Goal: Navigation & Orientation: Find specific page/section

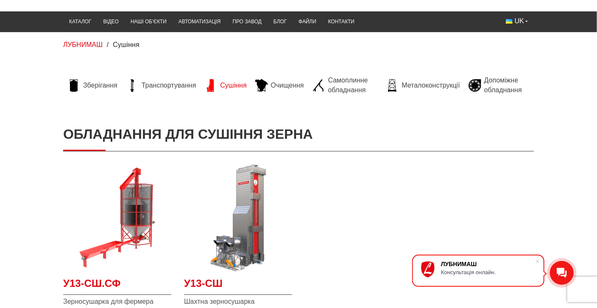
scroll to position [42, 0]
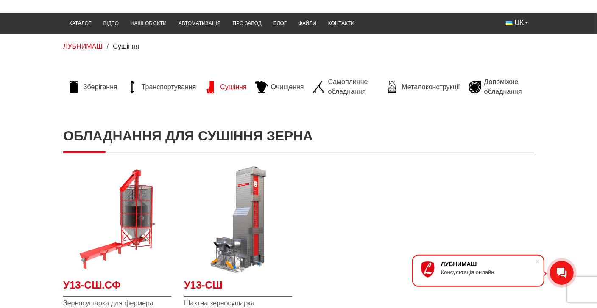
click at [238, 86] on span "Сушіння" at bounding box center [233, 87] width 26 height 9
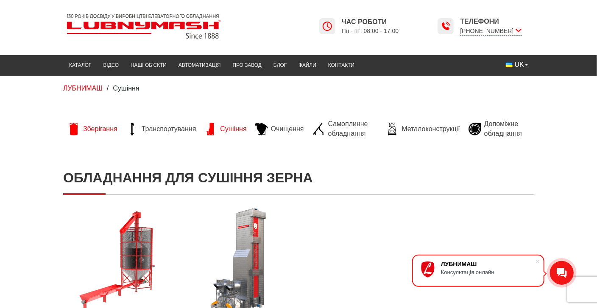
click at [108, 128] on span "Зберігання" at bounding box center [100, 129] width 34 height 9
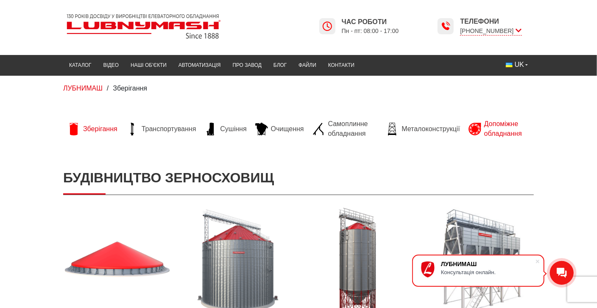
click at [505, 131] on span "Допоміжне обладнання" at bounding box center [506, 128] width 45 height 19
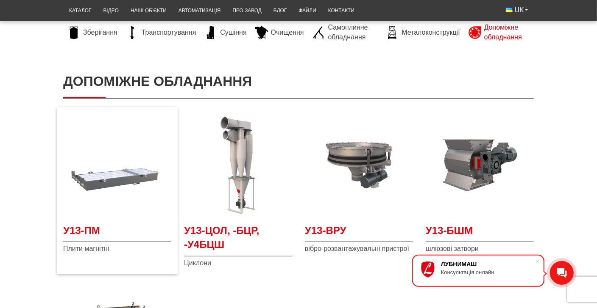
scroll to position [127, 0]
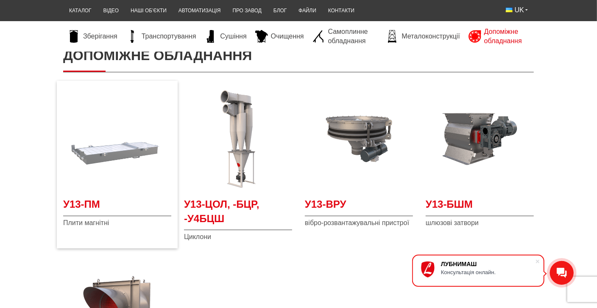
click at [86, 174] on img at bounding box center [117, 139] width 108 height 108
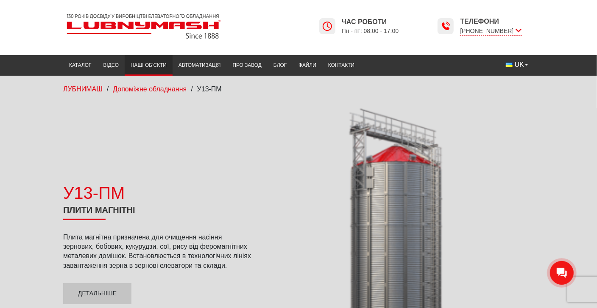
click at [146, 67] on link "Наші об’єкти" at bounding box center [149, 65] width 48 height 17
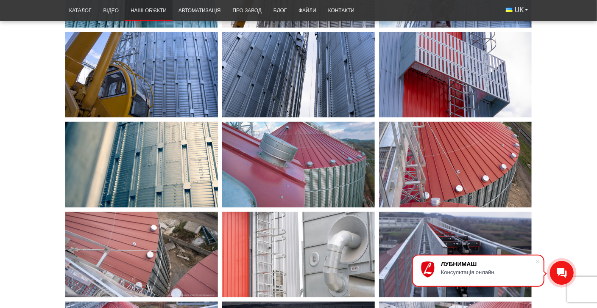
scroll to position [847, 0]
